Goal: Task Accomplishment & Management: Complete application form

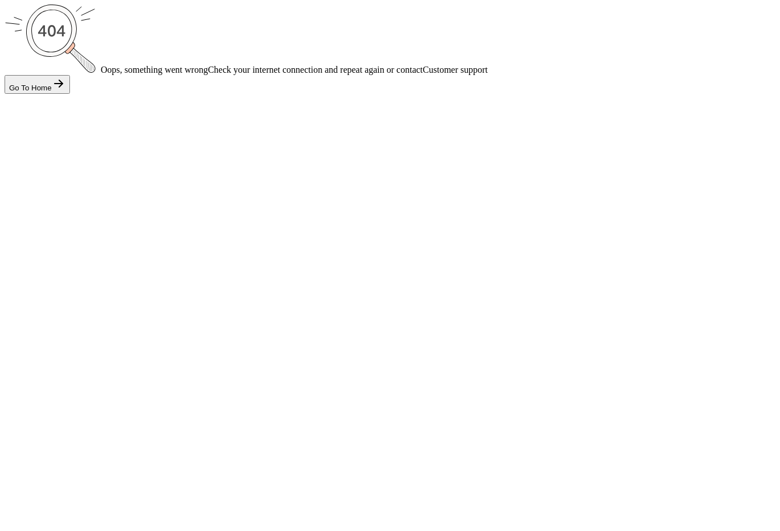
click at [451, 94] on div "Oops, something went wrong Check your internet connection and repeat again or c…" at bounding box center [390, 49] width 771 height 89
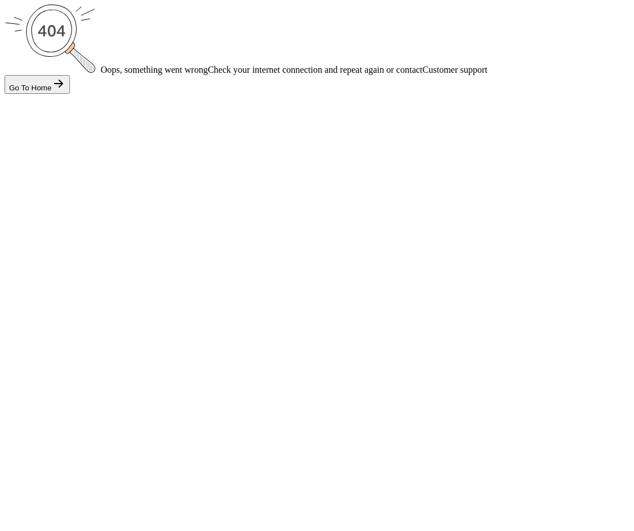
click at [234, 94] on div "Oops, something went wrong Check your internet connection and repeat again or c…" at bounding box center [317, 49] width 625 height 89
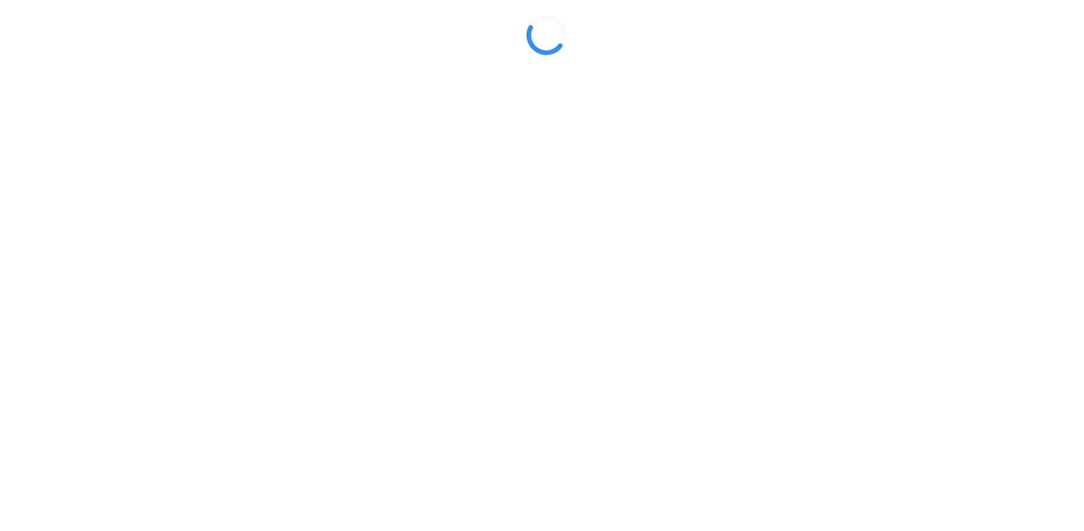
select select "Sole proprietorship"
